Goal: Find specific page/section: Find specific page/section

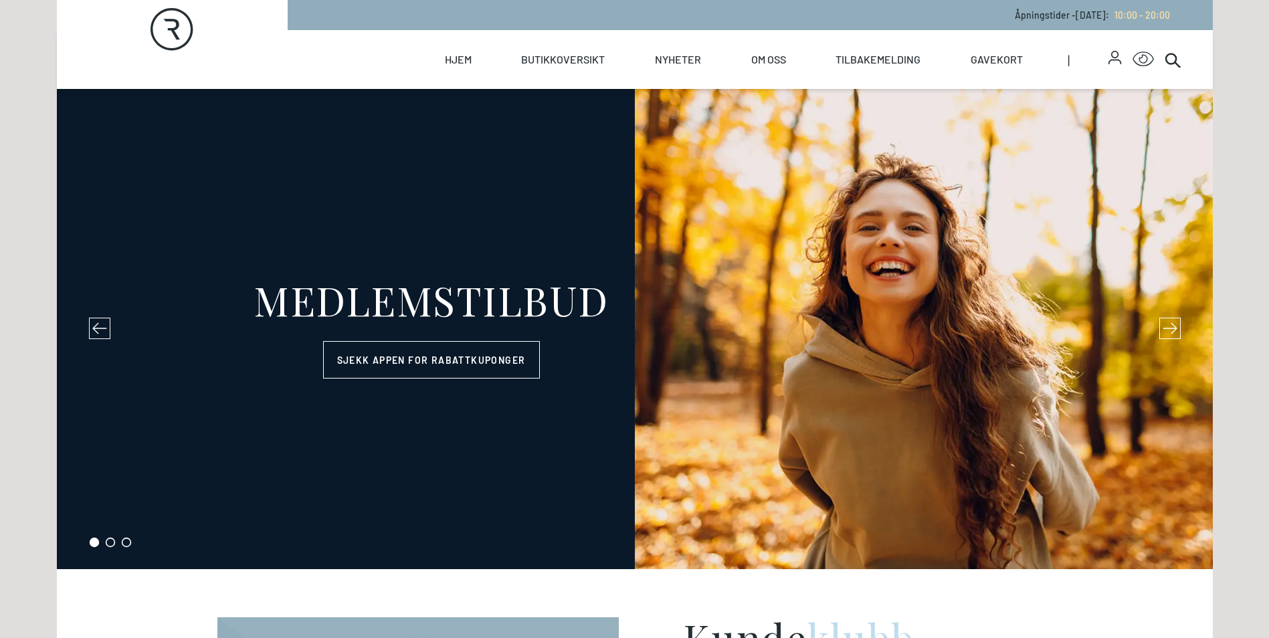
select select "NO"
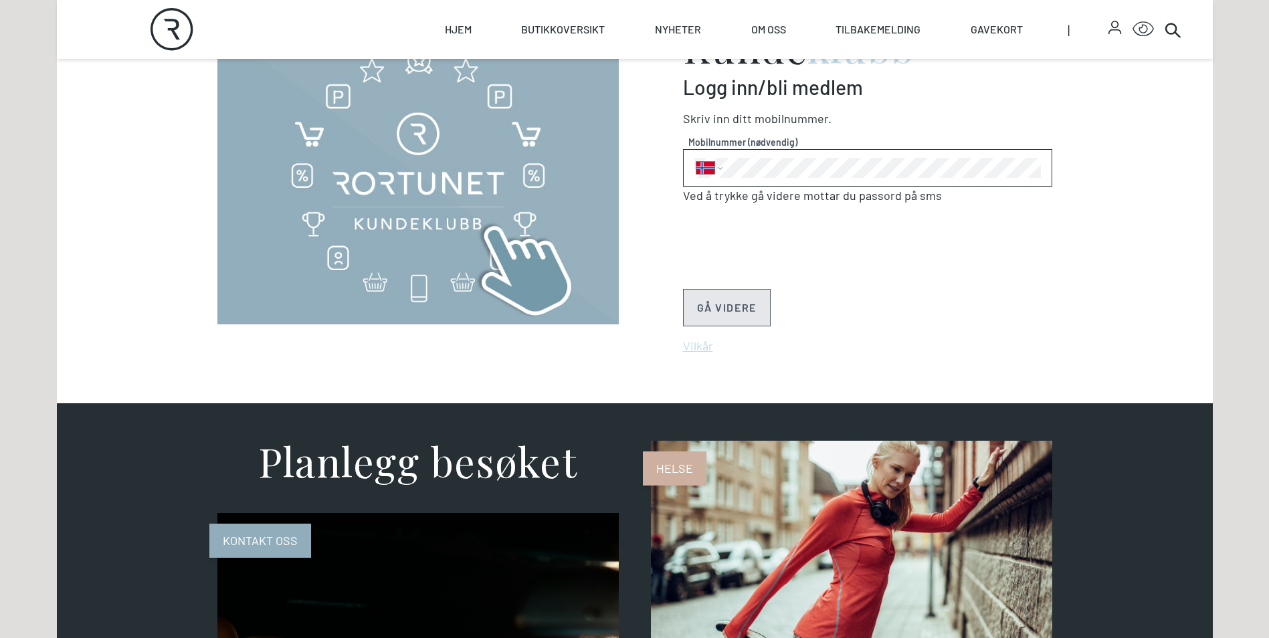
scroll to position [402, 0]
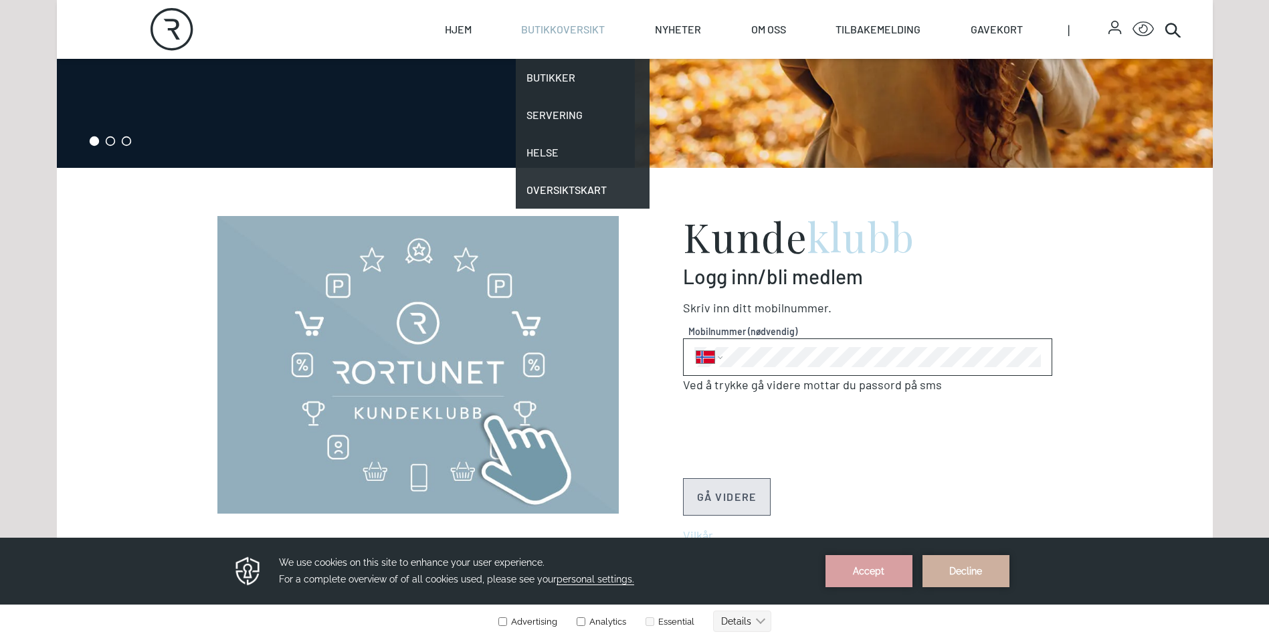
click at [552, 27] on link "Butikkoversikt" at bounding box center [563, 29] width 84 height 59
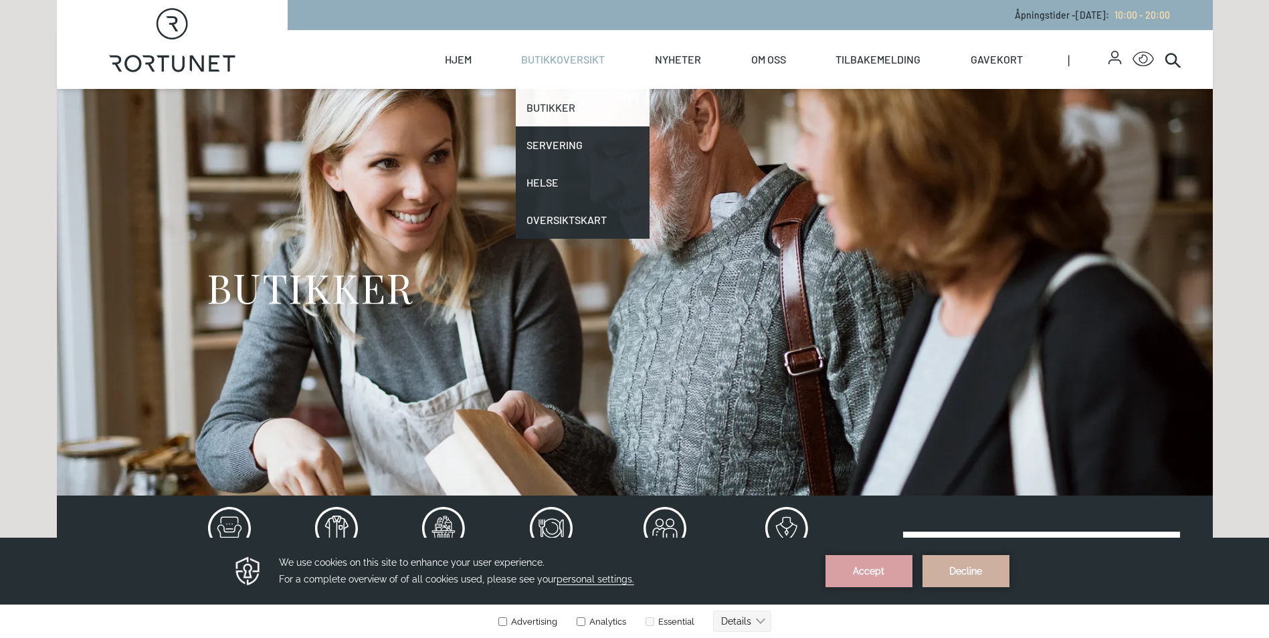
click at [550, 103] on link "Butikker" at bounding box center [583, 107] width 134 height 37
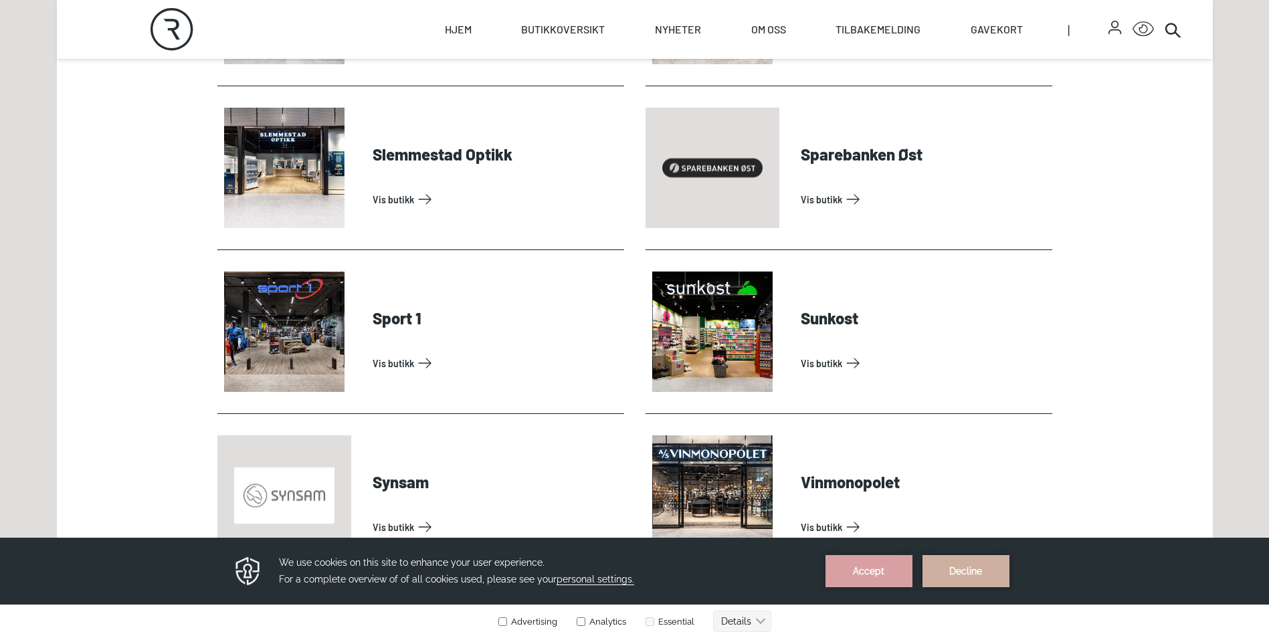
scroll to position [3948, 0]
